Goal: Task Accomplishment & Management: Manage account settings

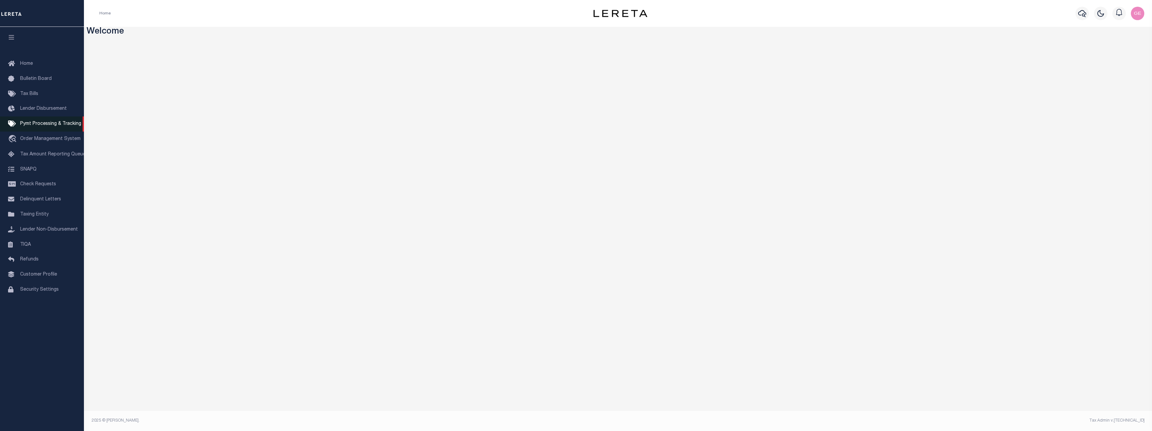
click at [59, 126] on span "Pymt Processing & Tracking" at bounding box center [50, 124] width 61 height 5
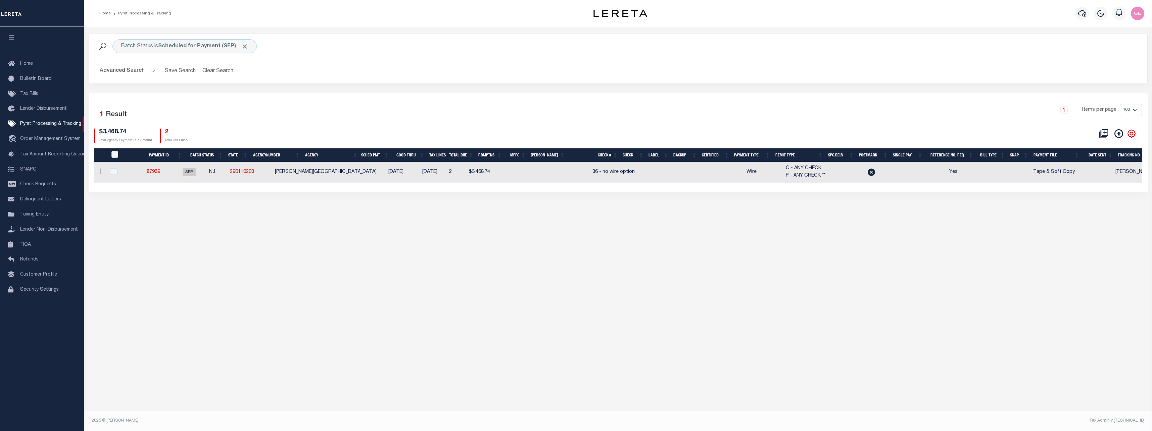
click at [1131, 131] on icon at bounding box center [1131, 133] width 7 height 7
click at [404, 240] on div "Batch Status is Scheduled for Payment (SFP) Search Advanced Search Save Search …" at bounding box center [618, 221] width 1068 height 388
click at [155, 170] on link "87939" at bounding box center [153, 172] width 13 height 5
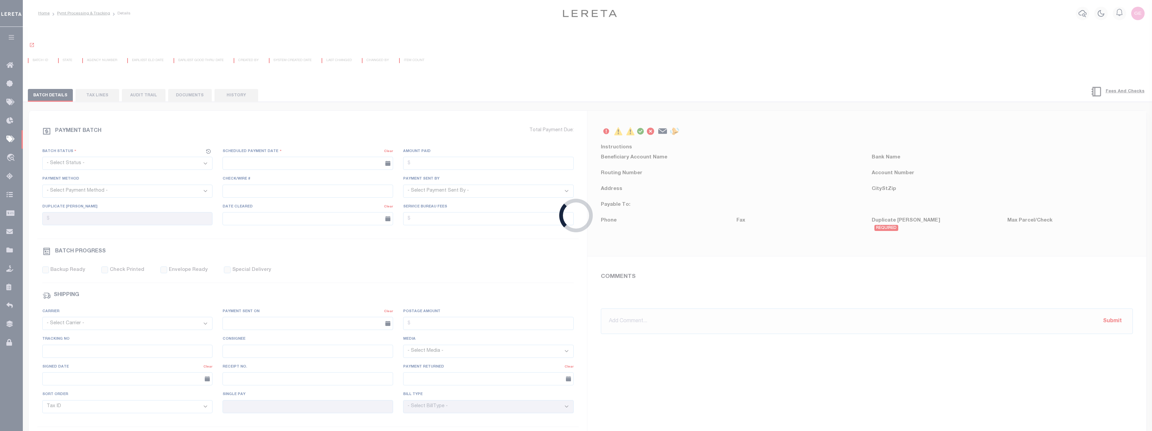
select select "SFP"
type input "[DATE]"
type input "36 - no wire option"
type input "[PERSON_NAME]"
type input "E & A"
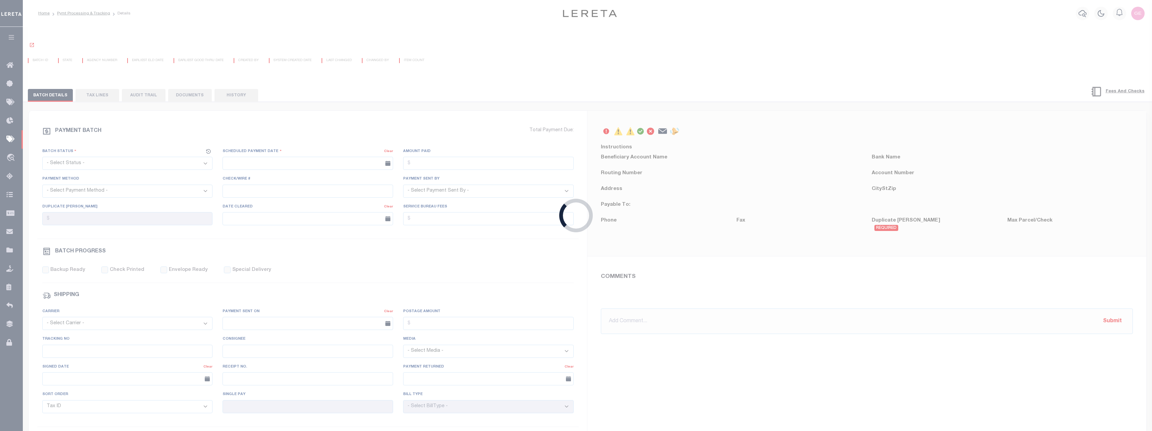
select select "0"
select select "73"
select select "1"
select select "44"
radio input "true"
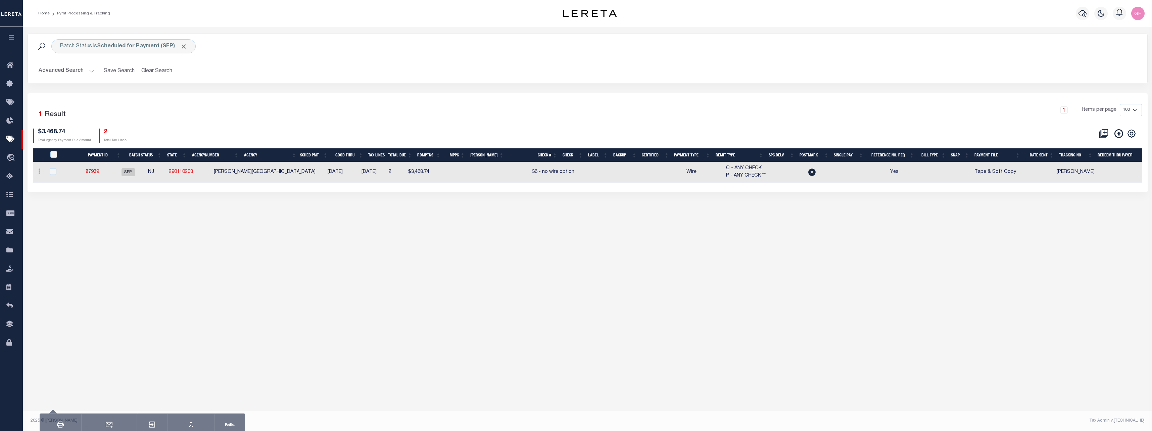
drag, startPoint x: 134, startPoint y: 189, endPoint x: 245, endPoint y: 197, distance: 111.4
click at [244, 197] on div "Batch Status is Scheduled for Payment (SFP) Search Advanced Search Save Search …" at bounding box center [587, 120] width 1129 height 186
click at [158, 72] on button "Clear Search" at bounding box center [157, 70] width 37 height 13
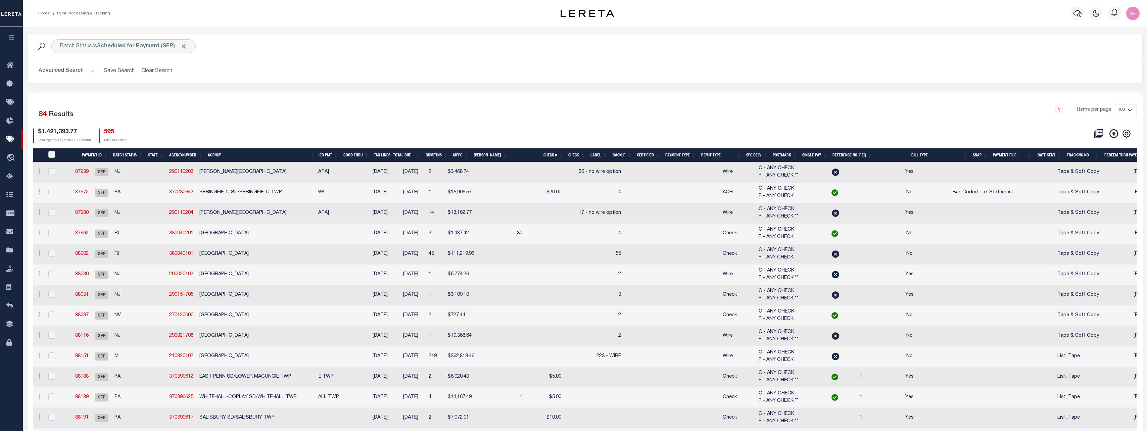
click at [50, 158] on div "PayeePmtBatchStatus" at bounding box center [56, 154] width 19 height 7
click at [52, 154] on input "PayeePmtBatchStatus" at bounding box center [51, 154] width 7 height 7
checkbox input "false"
